Goal: Information Seeking & Learning: Learn about a topic

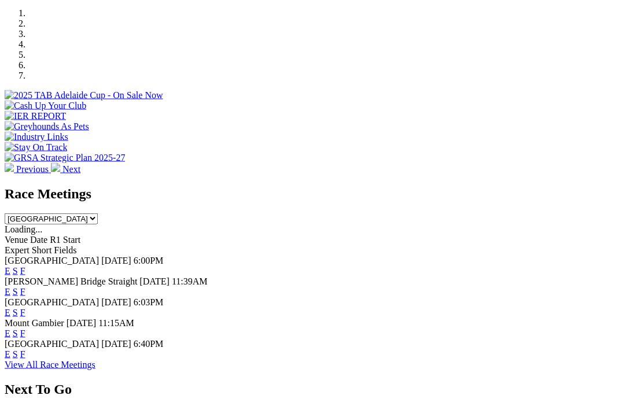
scroll to position [358, 0]
click at [25, 266] on link "F" at bounding box center [22, 271] width 5 height 10
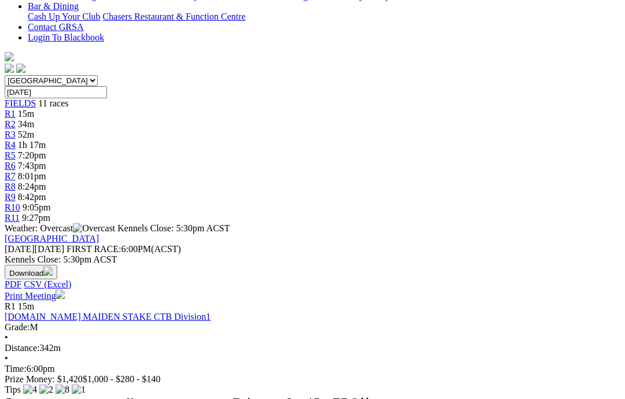
scroll to position [303, 0]
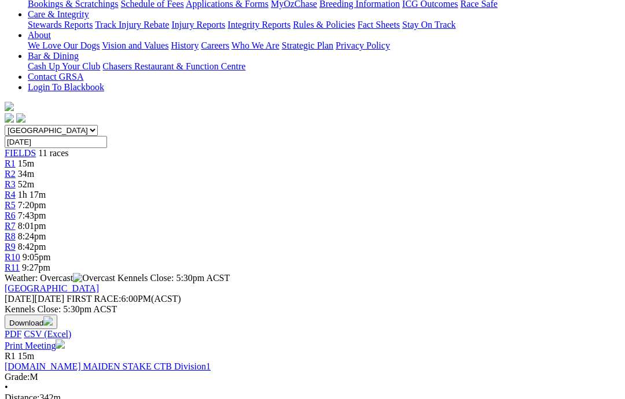
scroll to position [252, 0]
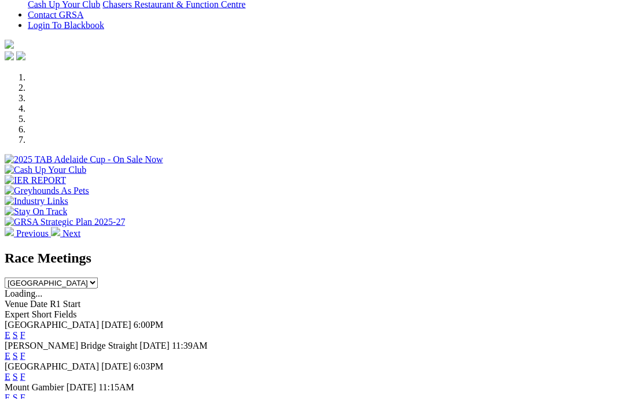
scroll to position [294, 0]
click at [25, 330] on link "F" at bounding box center [22, 335] width 5 height 10
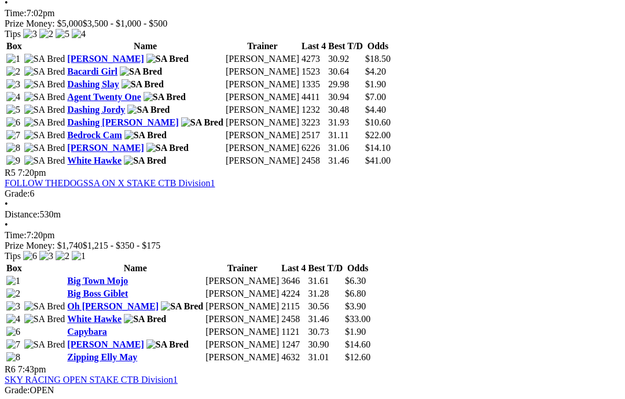
scroll to position [1165, 0]
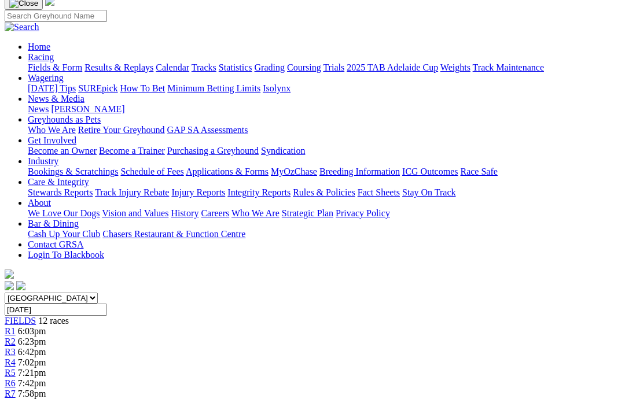
scroll to position [20, 0]
